Goal: Entertainment & Leisure: Consume media (video, audio)

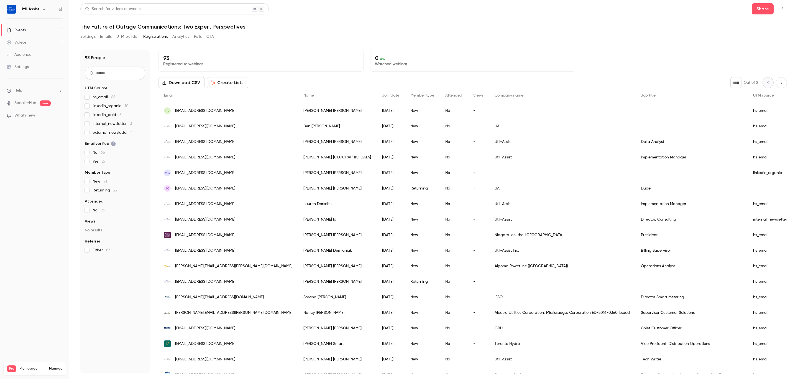
click at [402, 29] on div "Search for videos or events Share The Future of Outage Communications: Two Expe…" at bounding box center [433, 188] width 707 height 370
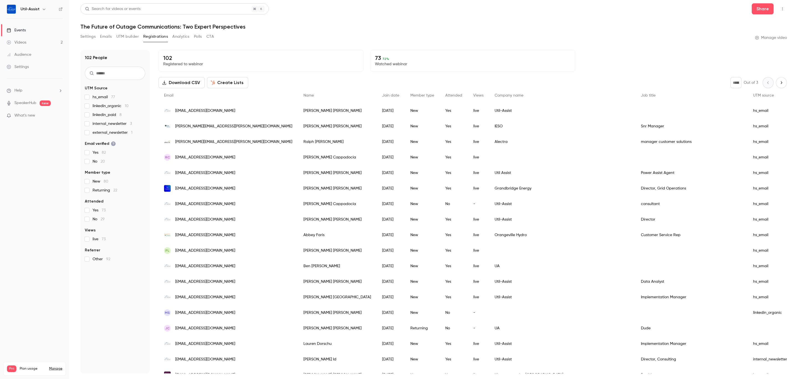
click at [199, 32] on button "Polls" at bounding box center [198, 36] width 8 height 9
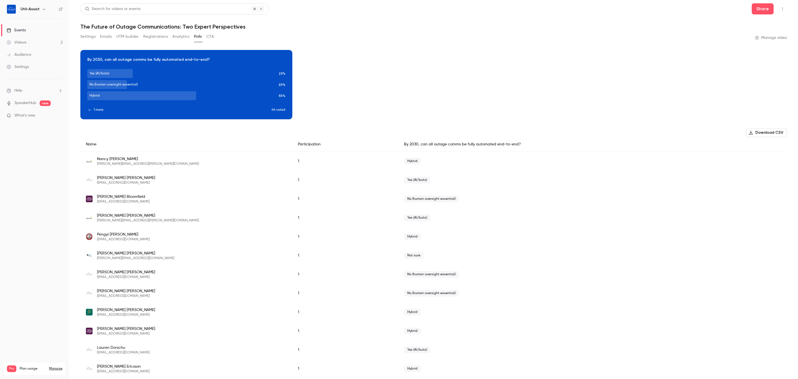
click at [183, 37] on button "Analytics" at bounding box center [180, 36] width 17 height 9
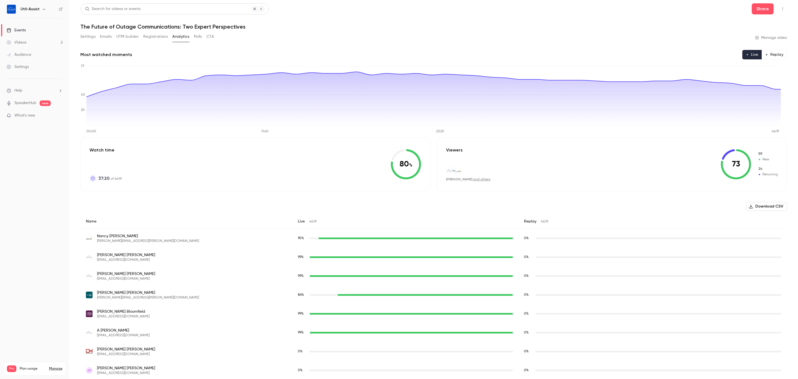
click at [210, 40] on button "CTA" at bounding box center [210, 36] width 7 height 9
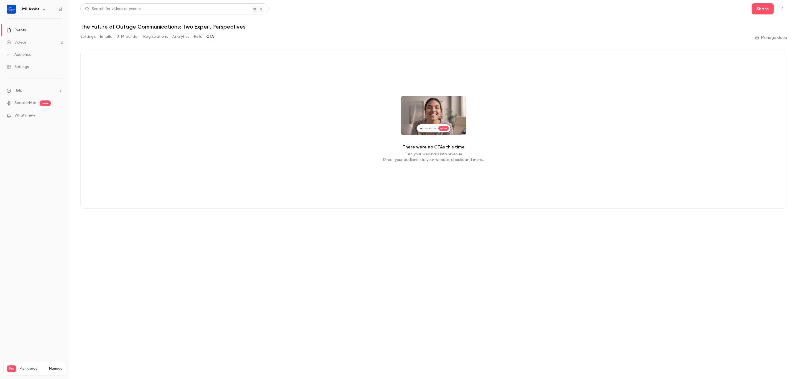
click at [151, 37] on button "Registrations" at bounding box center [155, 36] width 25 height 9
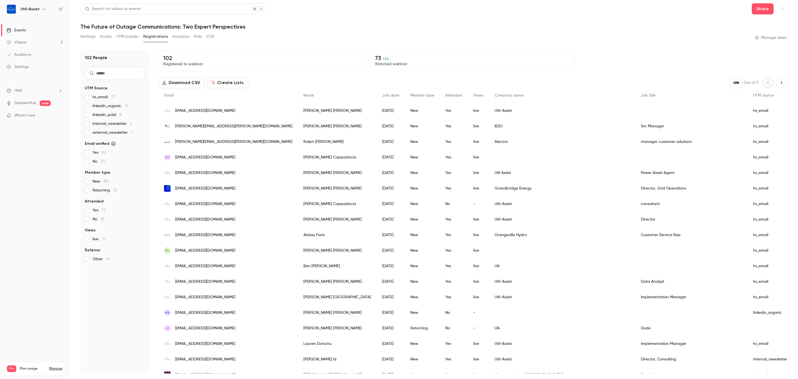
click at [137, 37] on button "UTM builder" at bounding box center [127, 36] width 22 height 9
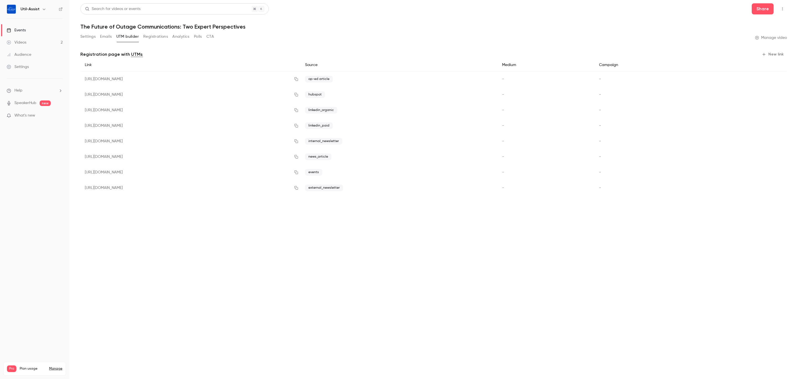
click at [106, 37] on button "Emails" at bounding box center [106, 36] width 12 height 9
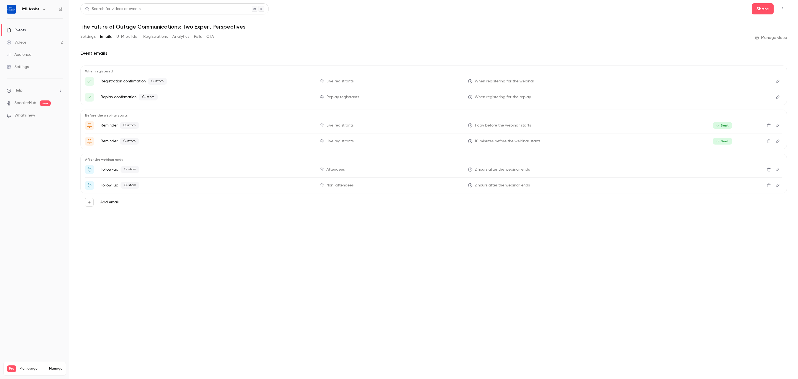
click at [88, 37] on button "Settings" at bounding box center [87, 36] width 15 height 9
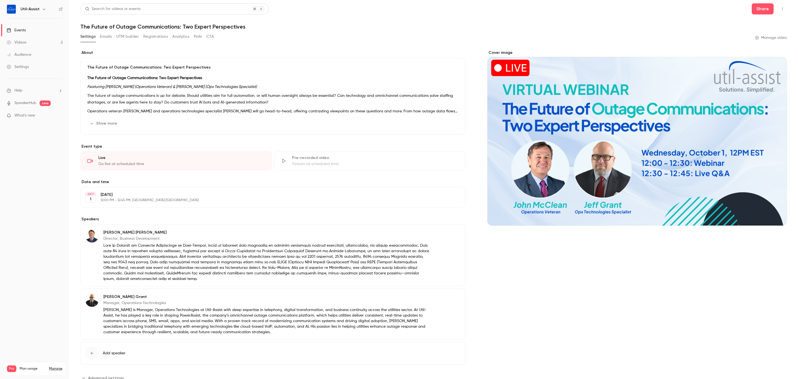
click at [33, 174] on nav "Util-Assist Events Videos 2 Audience Settings Help SpeakerHub new What's new Pr…" at bounding box center [34, 189] width 69 height 379
click at [27, 42] on link "Videos 2" at bounding box center [34, 42] width 69 height 12
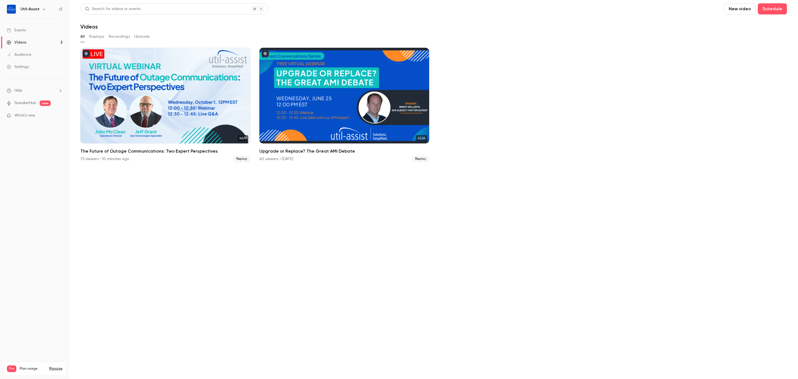
click at [120, 38] on button "Recordings" at bounding box center [119, 36] width 21 height 9
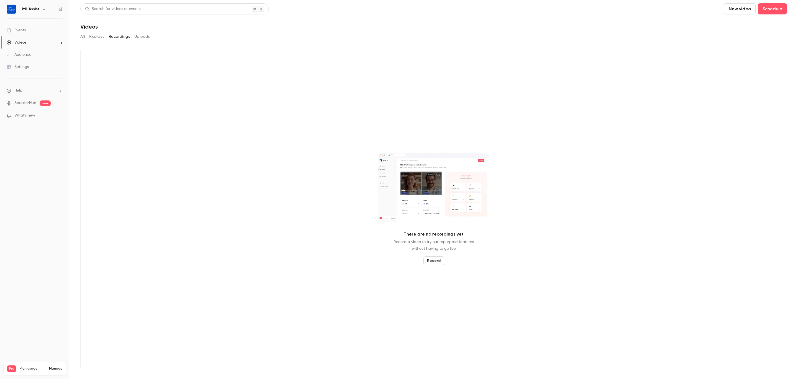
click at [89, 33] on button "Replays" at bounding box center [96, 36] width 15 height 9
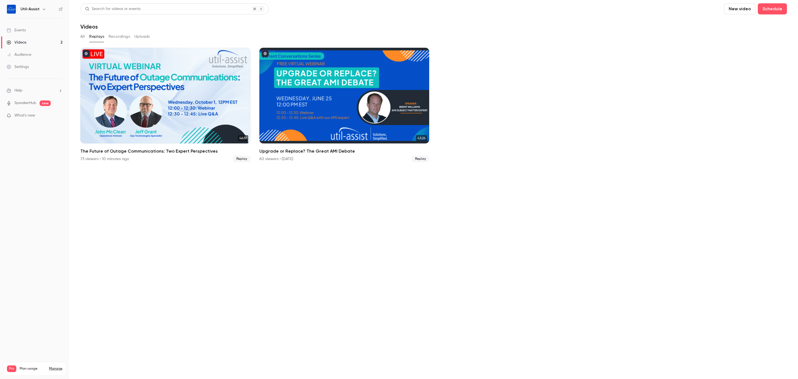
click at [442, 241] on section "Search for videos or events New video Schedule Videos All Replays Recordings Up…" at bounding box center [433, 189] width 707 height 372
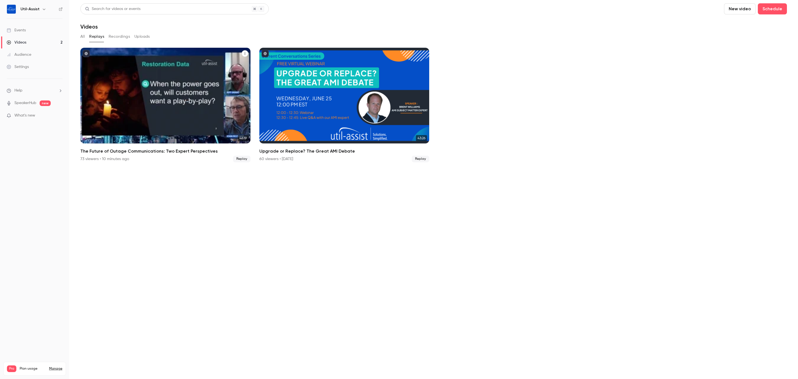
click at [169, 152] on h2 "The Future of Outage Communications: Two Expert Perspectives" at bounding box center [165, 151] width 170 height 7
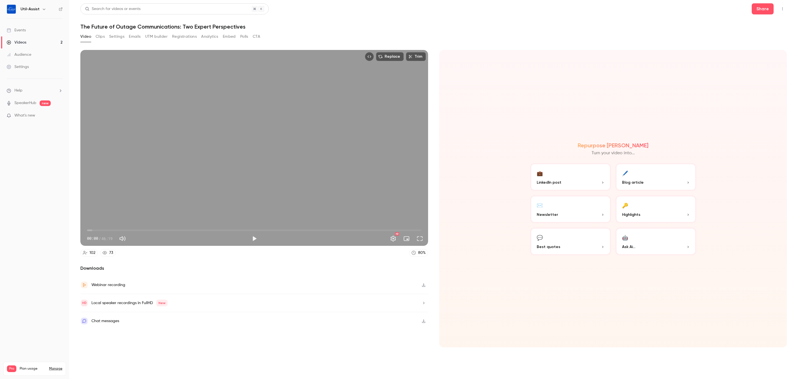
click at [460, 27] on h1 "The Future of Outage Communications: Two Expert Perspectives" at bounding box center [433, 26] width 707 height 7
click at [382, 18] on header "Search for videos or events Share The Future of Outage Communications: Two Expe…" at bounding box center [433, 16] width 707 height 27
click at [254, 237] on button "Play" at bounding box center [254, 238] width 11 height 11
click at [257, 240] on button "Pause" at bounding box center [254, 238] width 11 height 11
type input "****"
